Goal: Information Seeking & Learning: Learn about a topic

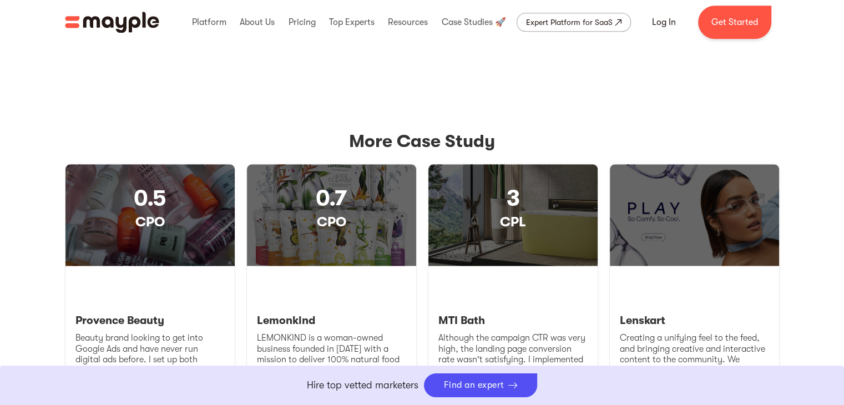
scroll to position [1178, 0]
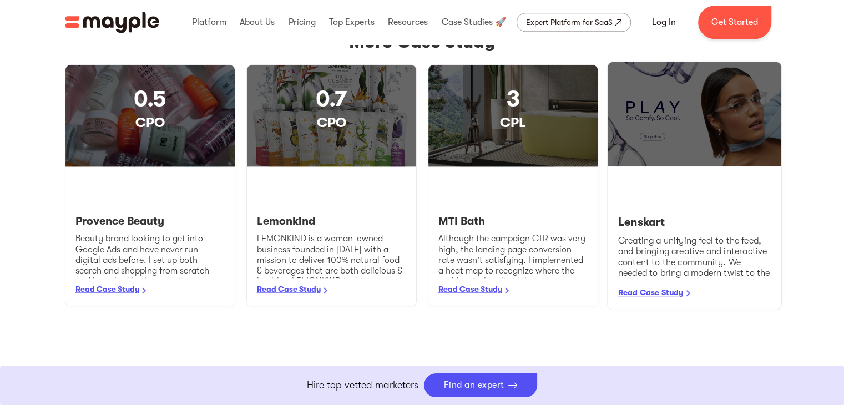
click at [674, 125] on div at bounding box center [695, 114] width 174 height 104
